Goal: Task Accomplishment & Management: Complete application form

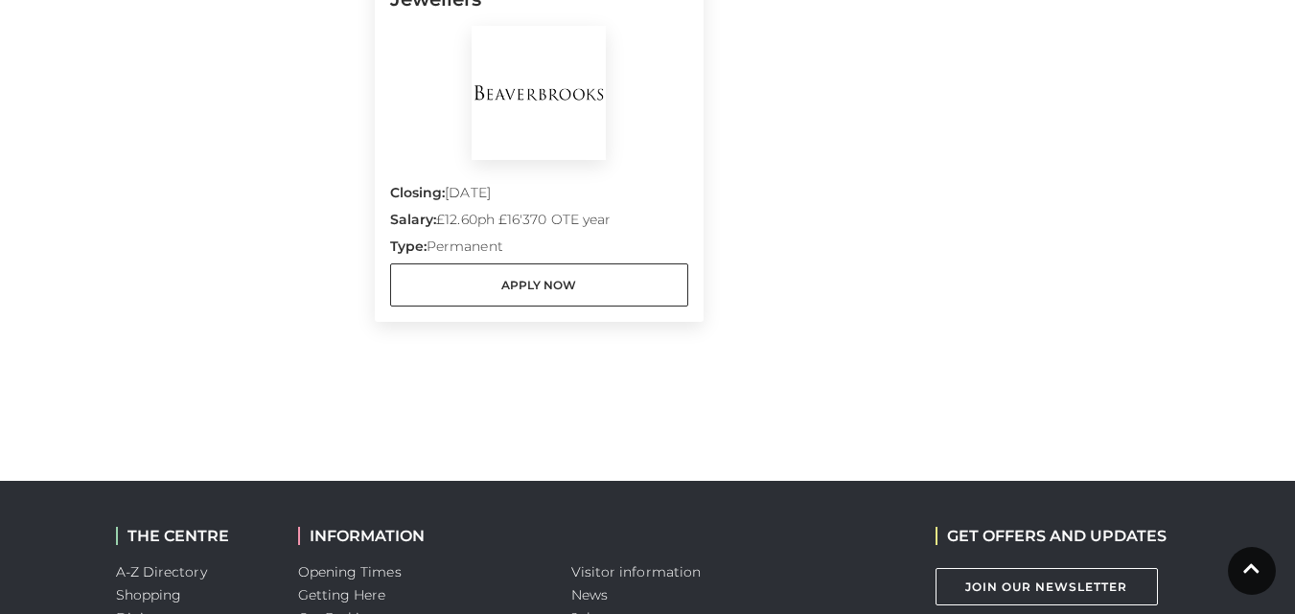
scroll to position [1342, 0]
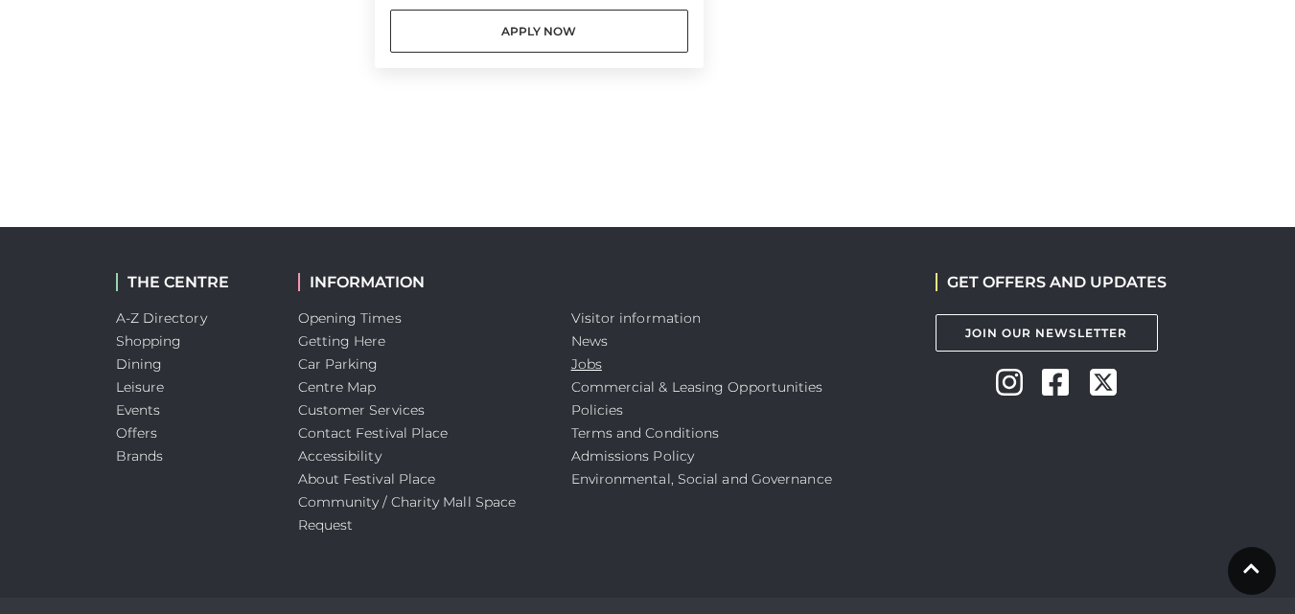
click at [591, 372] on link "Jobs" at bounding box center [586, 364] width 31 height 17
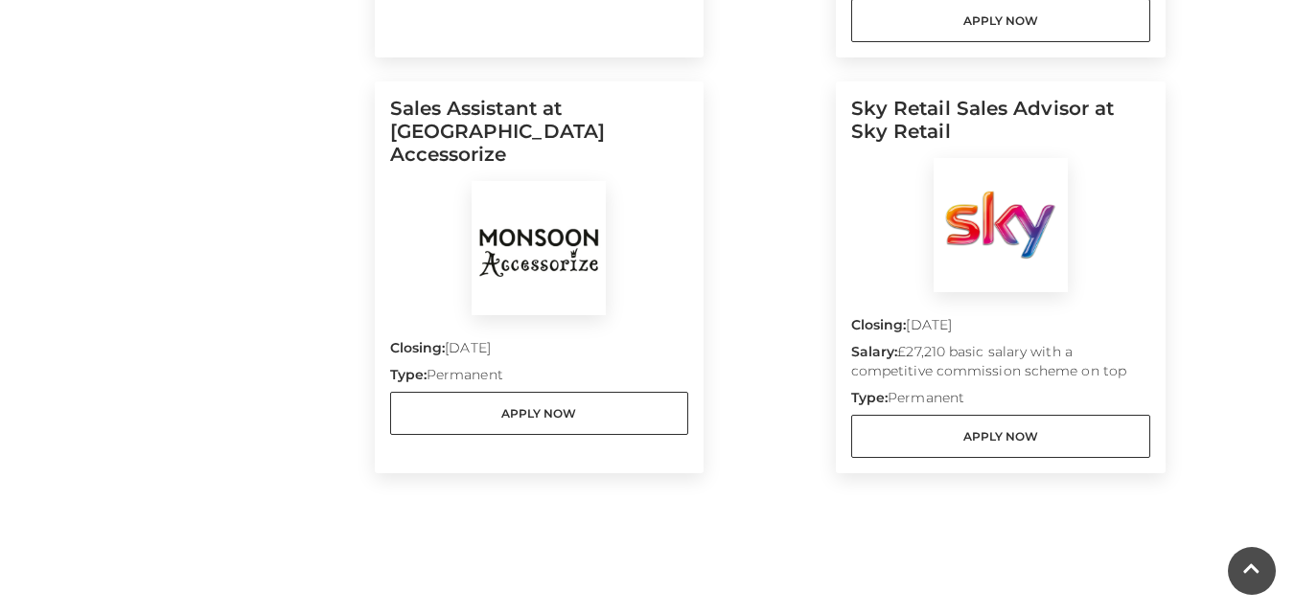
scroll to position [955, 0]
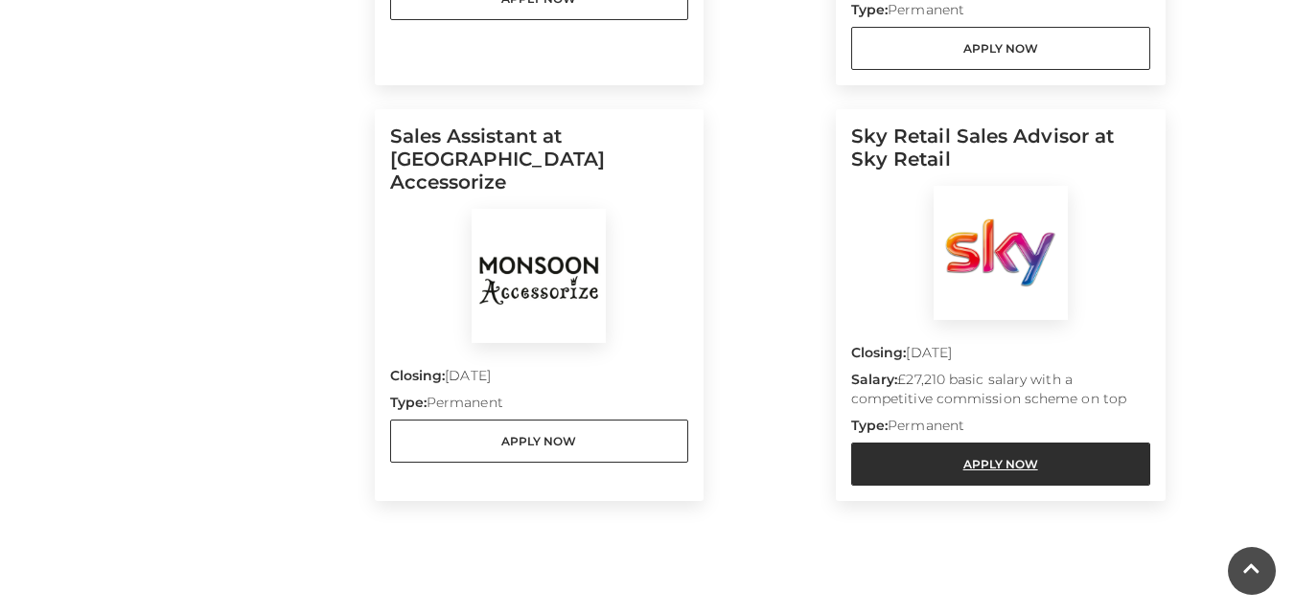
click at [1070, 448] on link "Apply Now" at bounding box center [1000, 464] width 299 height 43
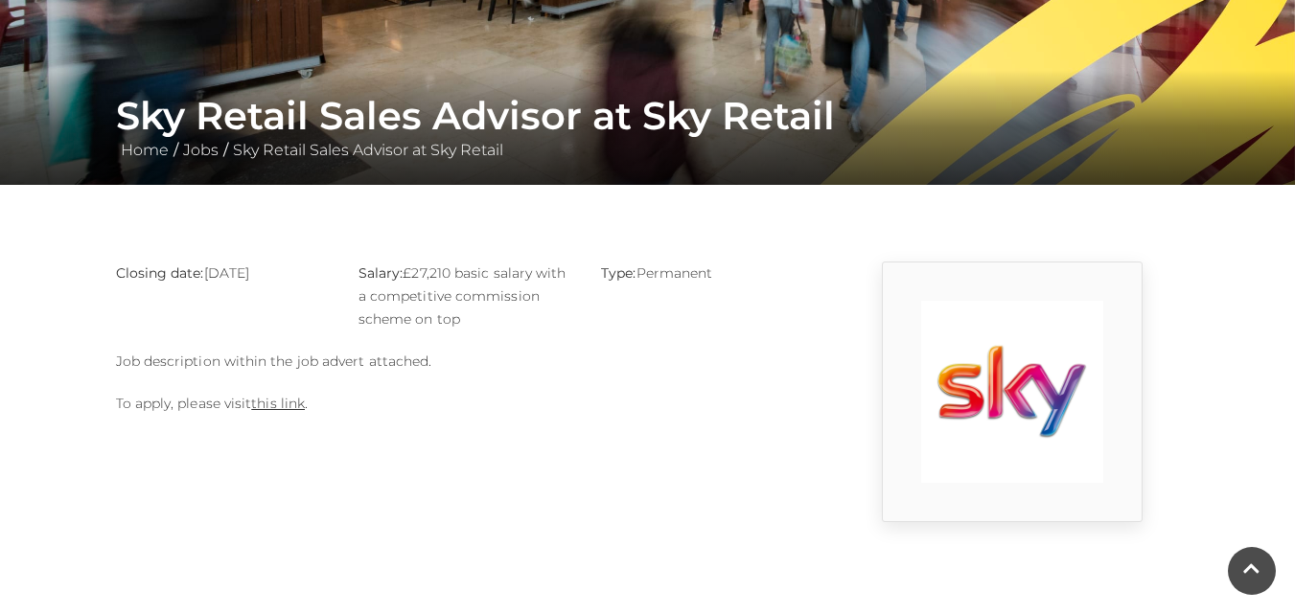
scroll to position [288, 0]
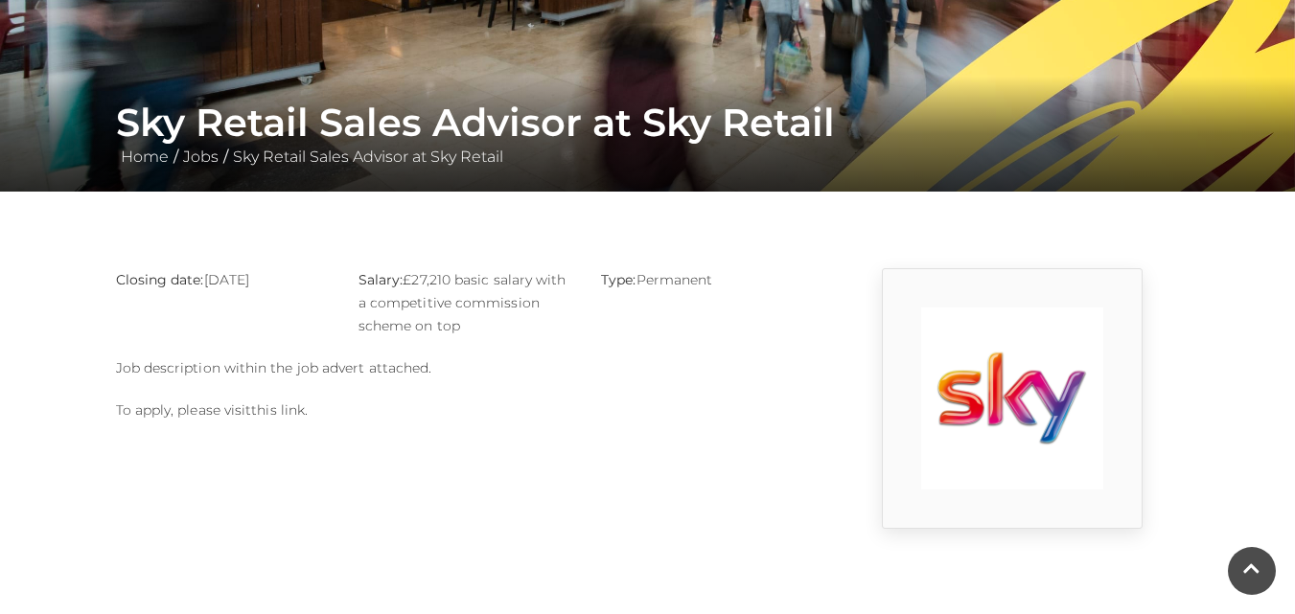
click at [274, 404] on link "this link" at bounding box center [278, 410] width 54 height 17
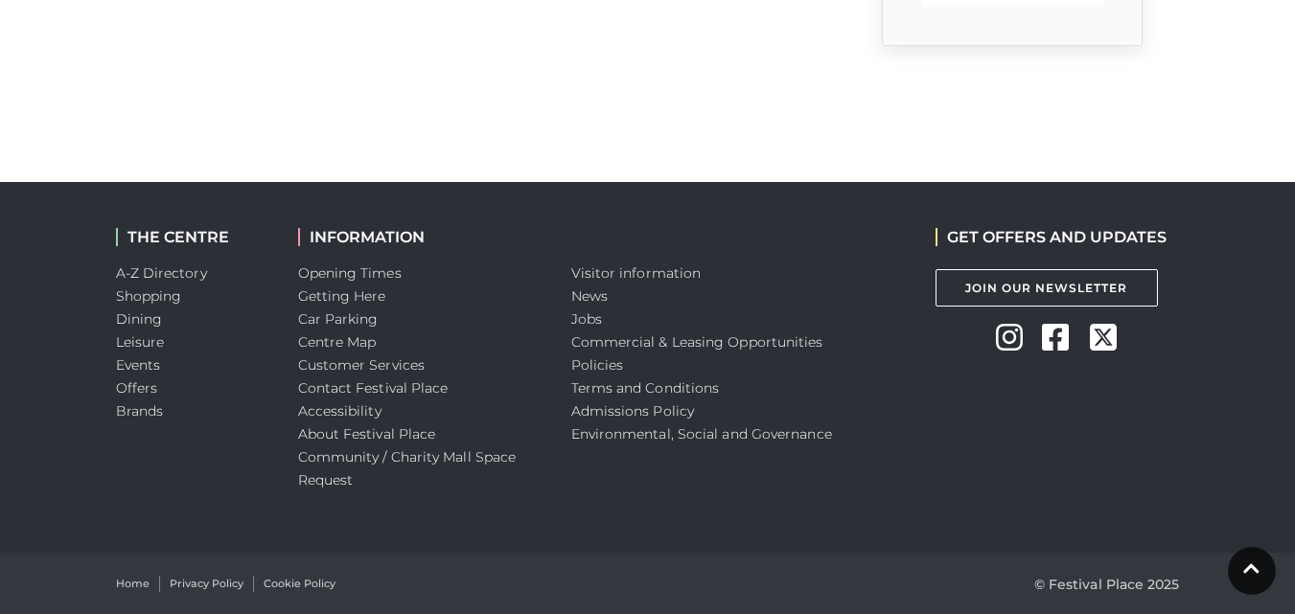
scroll to position [772, 0]
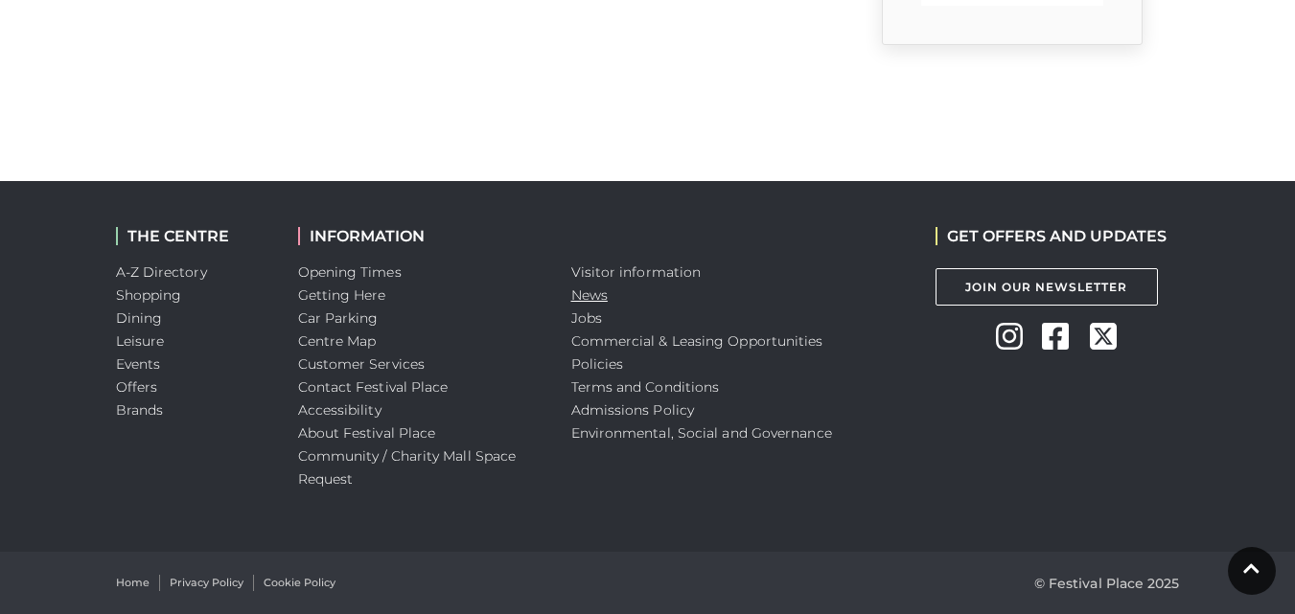
click at [591, 296] on link "News" at bounding box center [589, 295] width 36 height 17
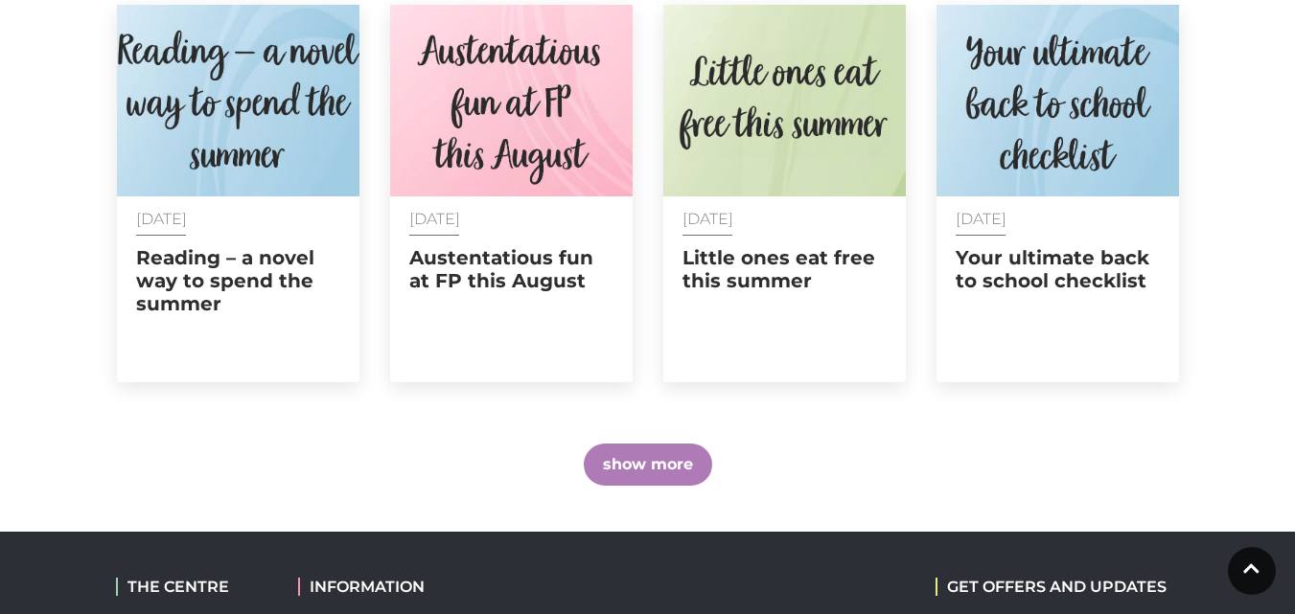
scroll to position [1534, 0]
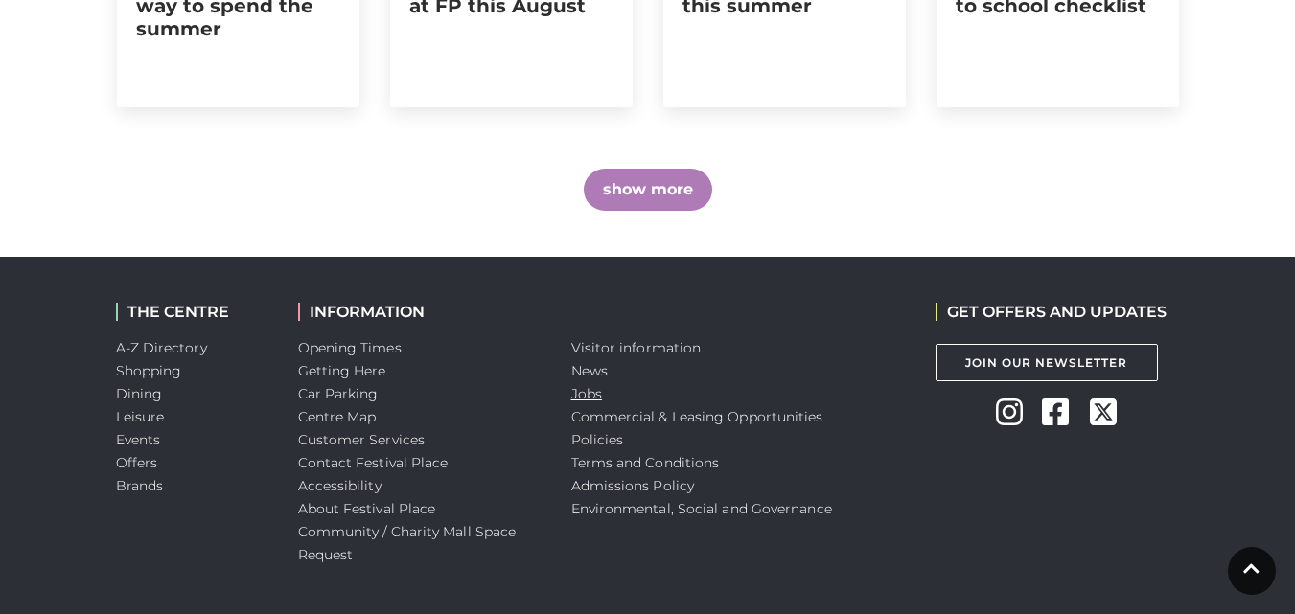
click at [593, 392] on link "Jobs" at bounding box center [586, 393] width 31 height 17
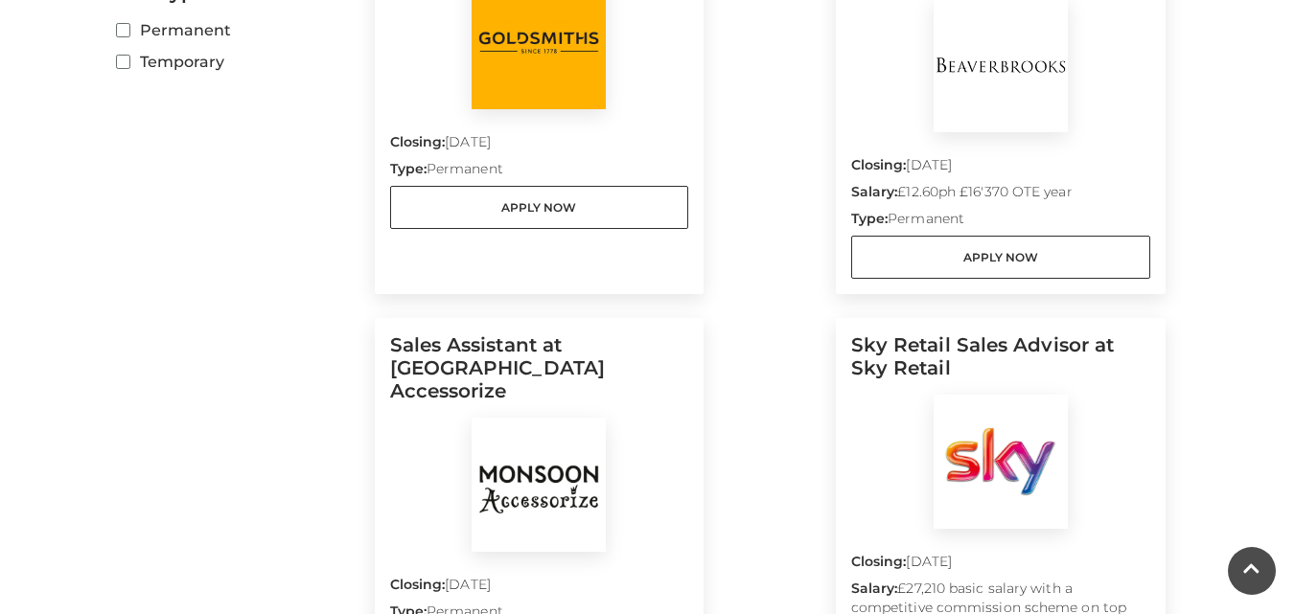
scroll to position [959, 0]
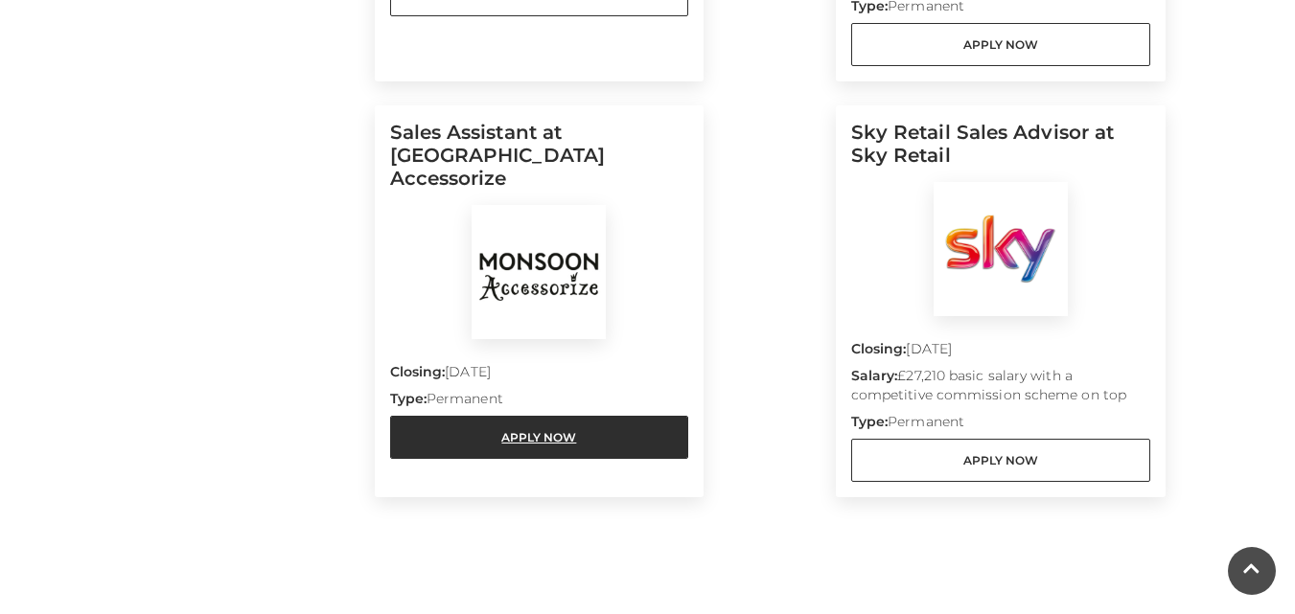
click at [576, 416] on link "Apply Now" at bounding box center [539, 437] width 299 height 43
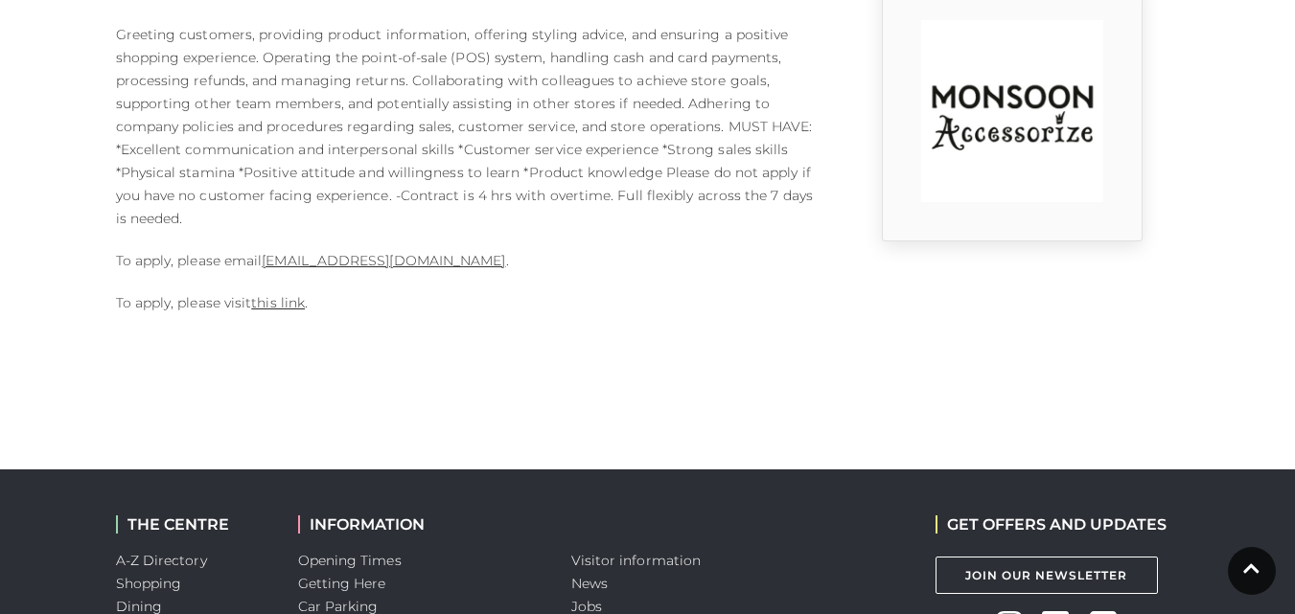
scroll to position [479, 0]
